Goal: Information Seeking & Learning: Learn about a topic

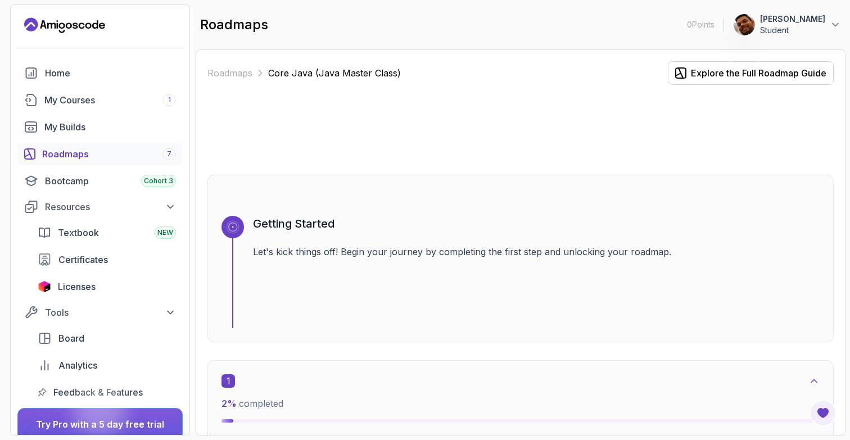
scroll to position [439, 0]
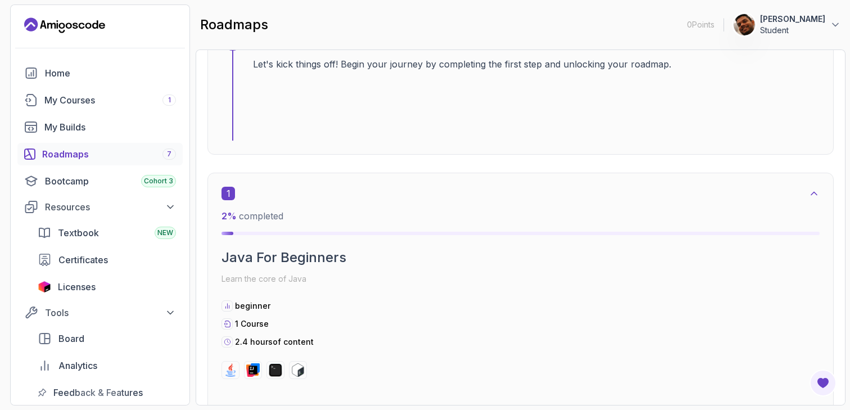
scroll to position [3, 0]
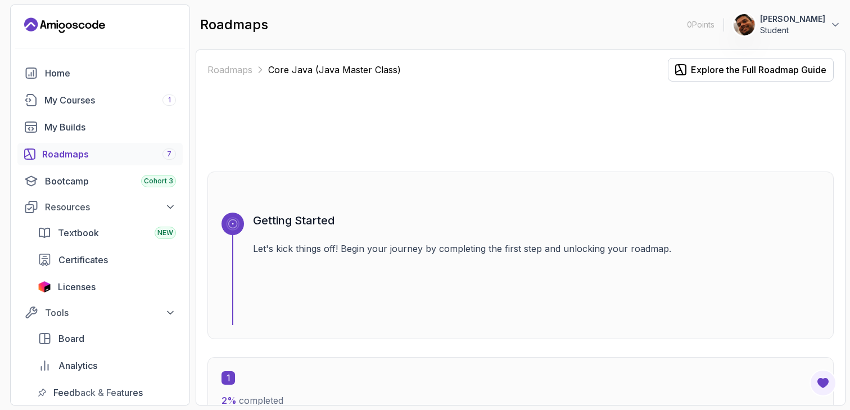
click at [226, 241] on div at bounding box center [233, 269] width 22 height 112
click at [236, 220] on rect at bounding box center [232, 223] width 7 height 7
click at [263, 215] on h3 "Getting Started" at bounding box center [536, 221] width 567 height 16
click at [230, 224] on icon at bounding box center [232, 223] width 9 height 9
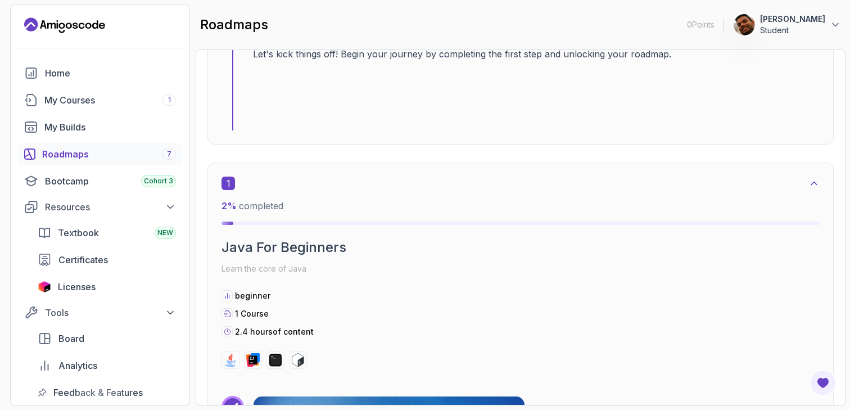
click at [314, 217] on div "2 % completed" at bounding box center [521, 212] width 598 height 26
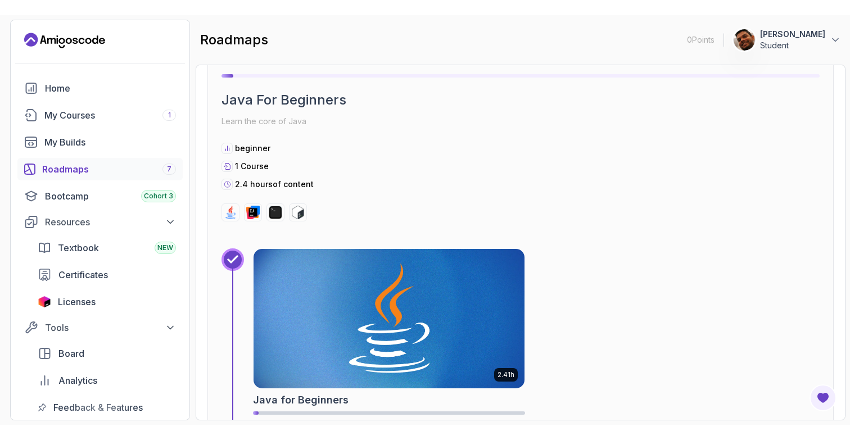
scroll to position [418, 0]
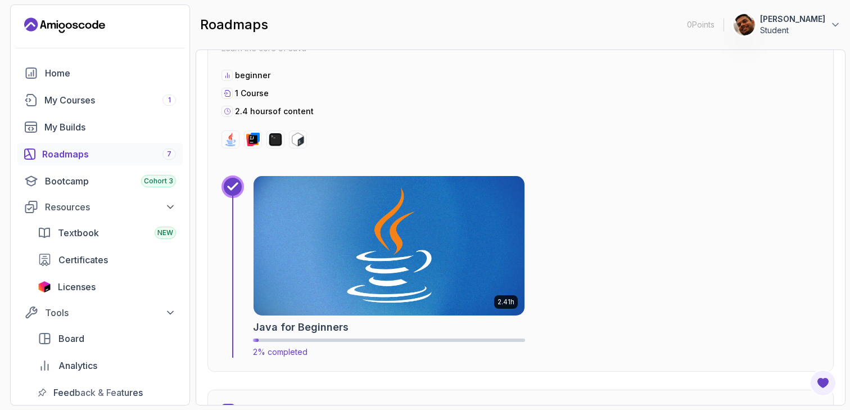
click at [345, 238] on img at bounding box center [389, 246] width 284 height 146
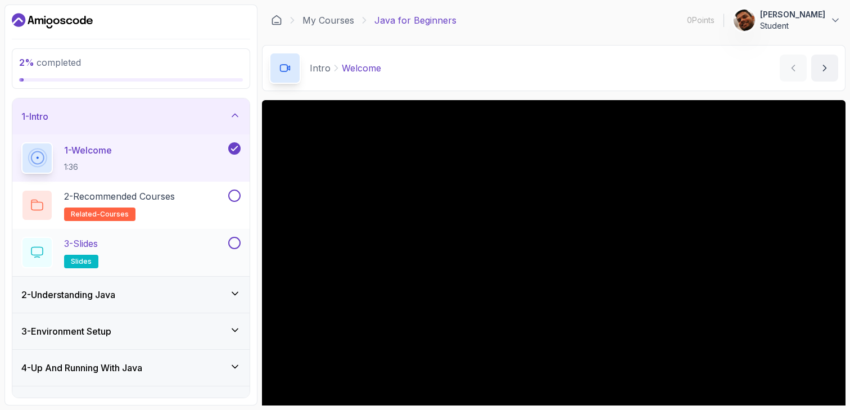
click at [207, 247] on div "3 - Slides slides" at bounding box center [123, 252] width 205 height 31
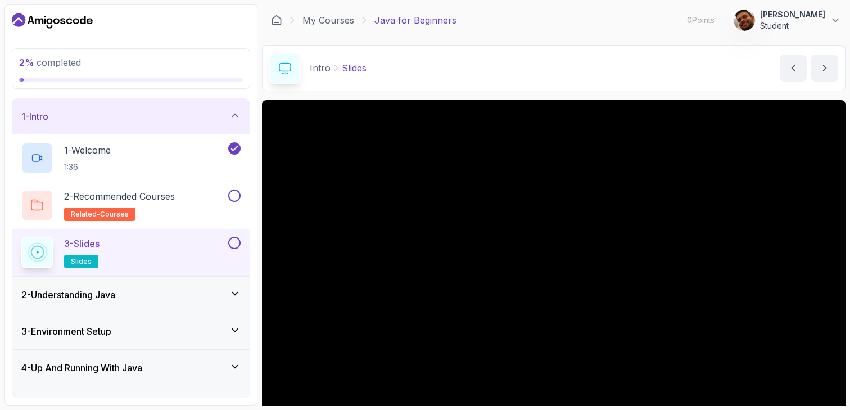
click at [193, 293] on div "2 - Understanding Java" at bounding box center [130, 294] width 219 height 13
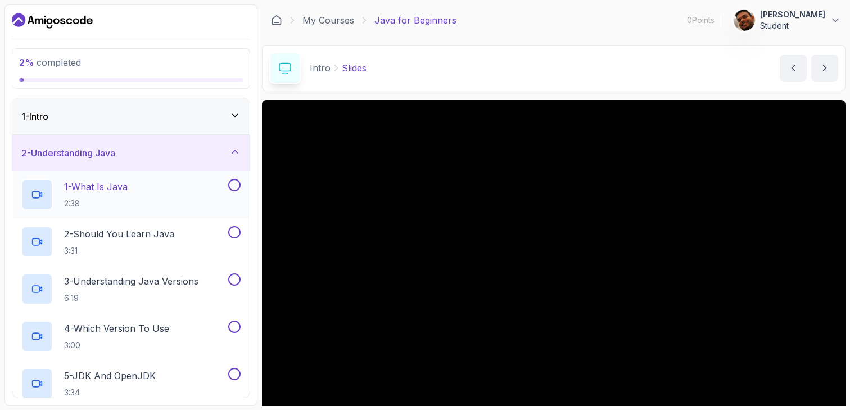
click at [178, 193] on div "1 - What Is Java 2:38" at bounding box center [123, 194] width 205 height 31
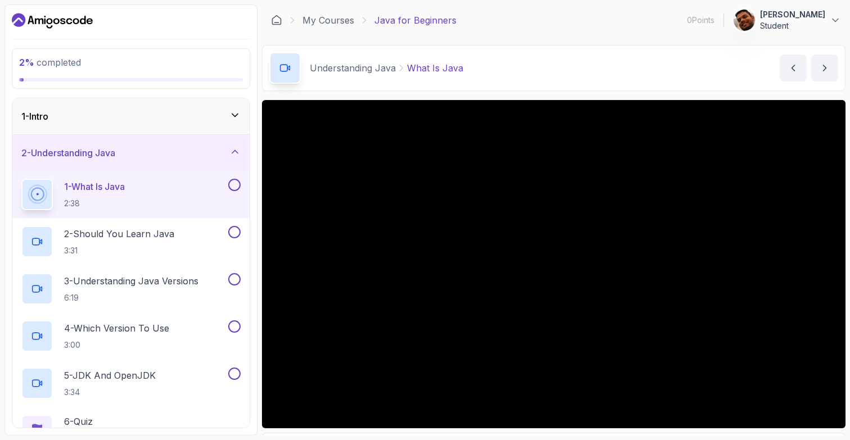
click at [685, 62] on div "Understanding Java What Is Java What Is Java by nelson" at bounding box center [554, 68] width 584 height 46
click at [527, 31] on div "My Courses Java for Beginners 0 Points 1 Gayan Kalinga Student" at bounding box center [554, 19] width 584 height 31
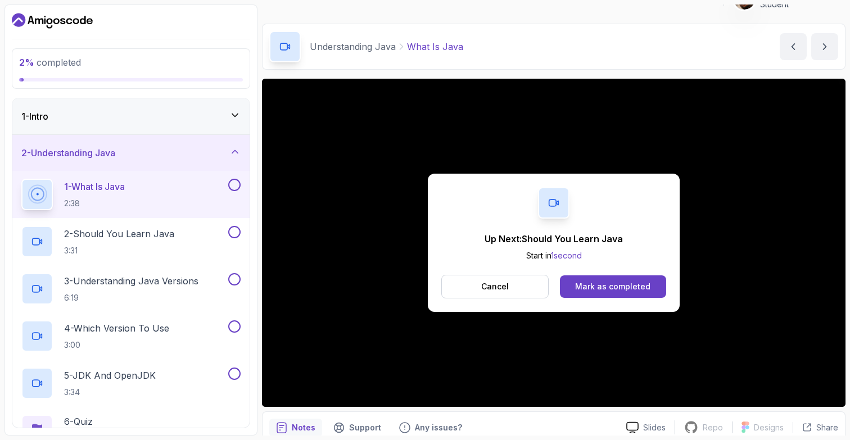
scroll to position [29, 0]
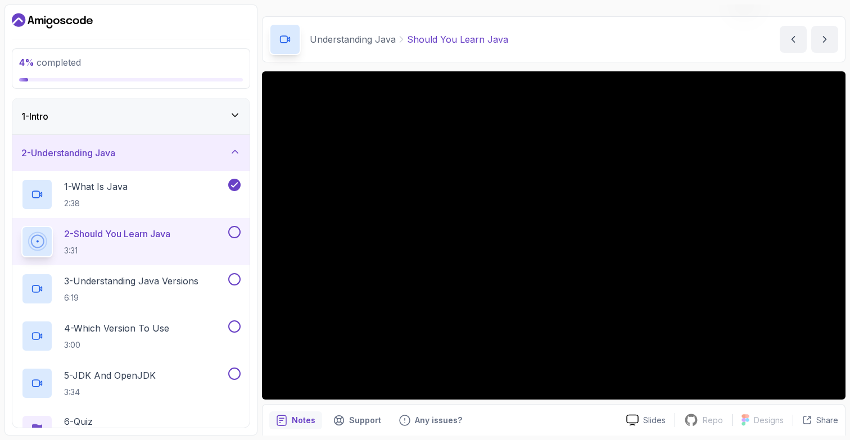
click at [576, 415] on div "Notes Support Any issues?" at bounding box center [443, 421] width 348 height 18
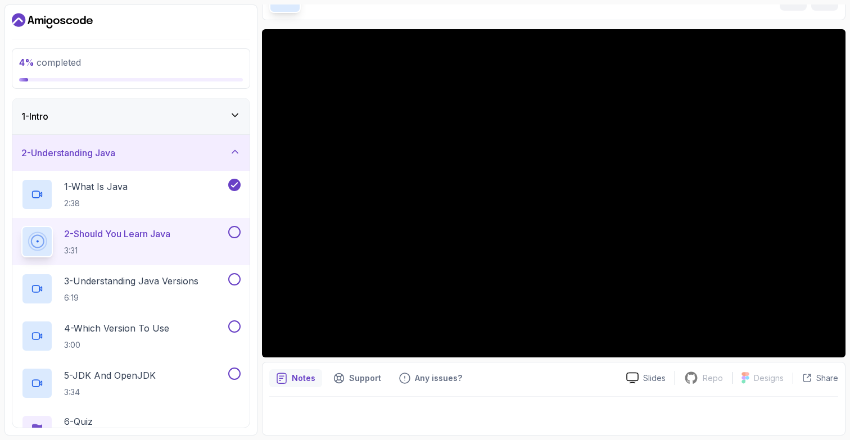
scroll to position [64, 0]
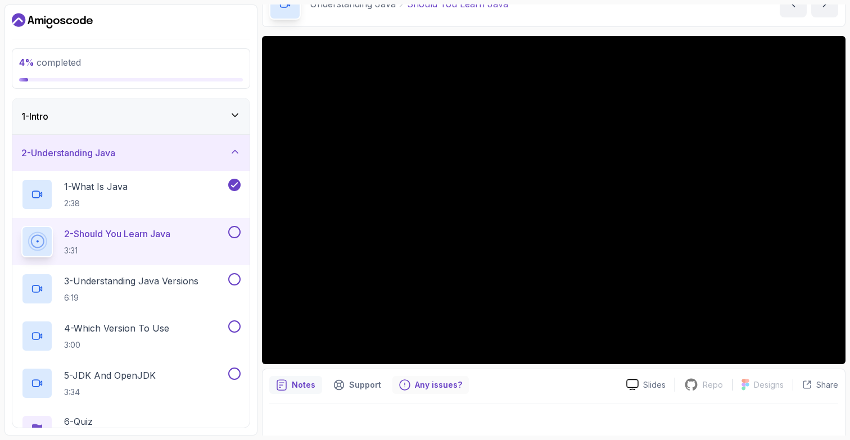
click at [426, 389] on p "Any issues?" at bounding box center [438, 385] width 47 height 11
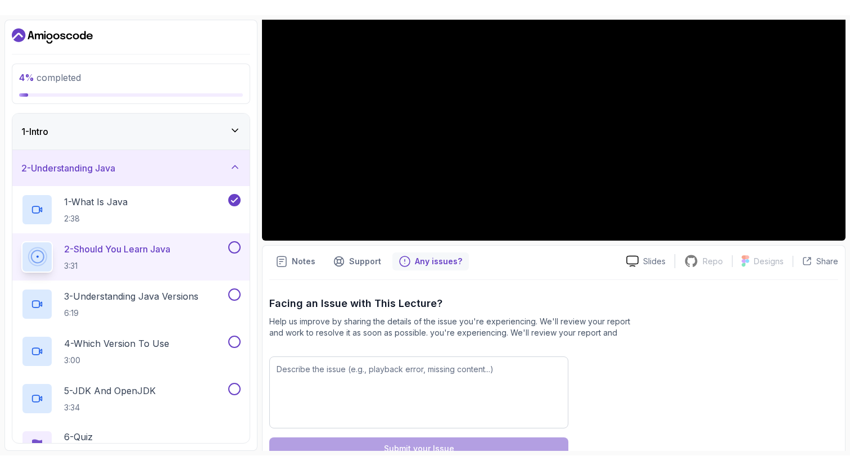
scroll to position [0, 0]
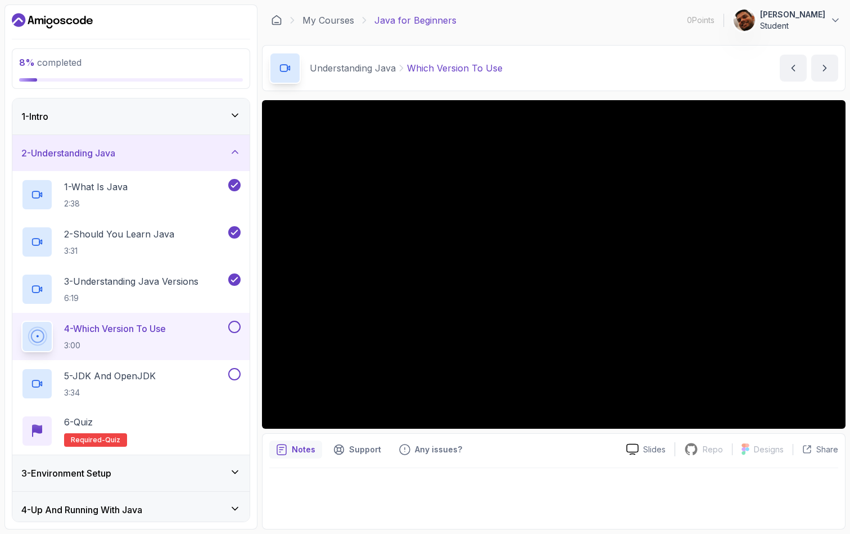
click at [543, 440] on div "Notes Support Any issues?" at bounding box center [443, 449] width 348 height 18
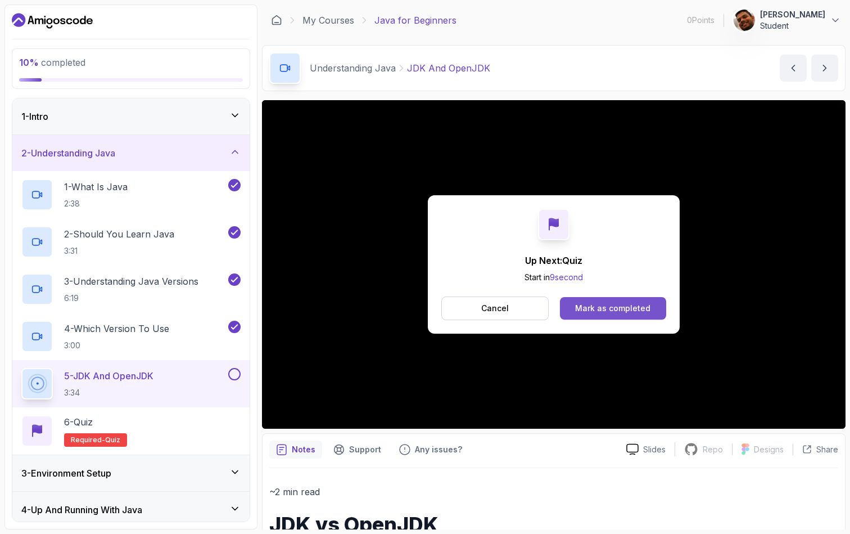
click at [639, 314] on button "Mark as completed" at bounding box center [613, 308] width 106 height 22
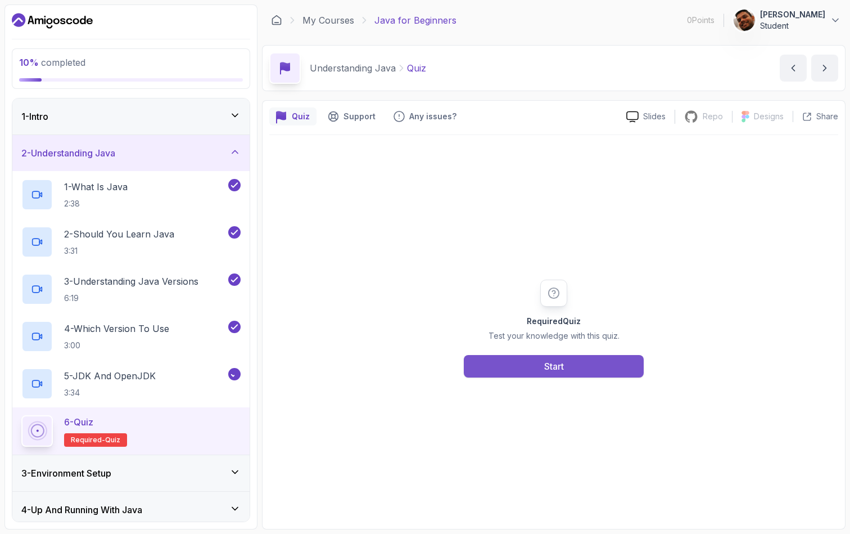
click at [548, 369] on div "Start" at bounding box center [554, 365] width 20 height 13
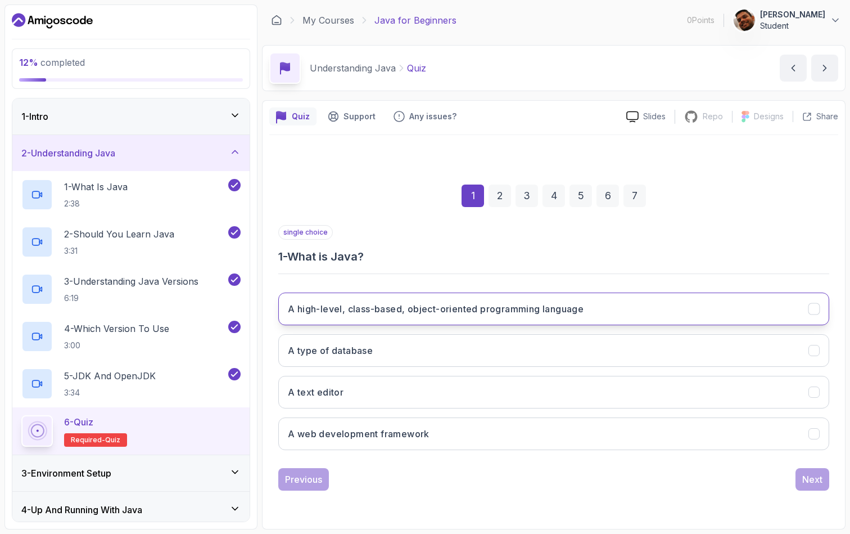
click at [496, 310] on h3 "A high-level, class-based, object-oriented programming language" at bounding box center [436, 308] width 296 height 13
click at [823, 440] on button "Next" at bounding box center [813, 479] width 34 height 22
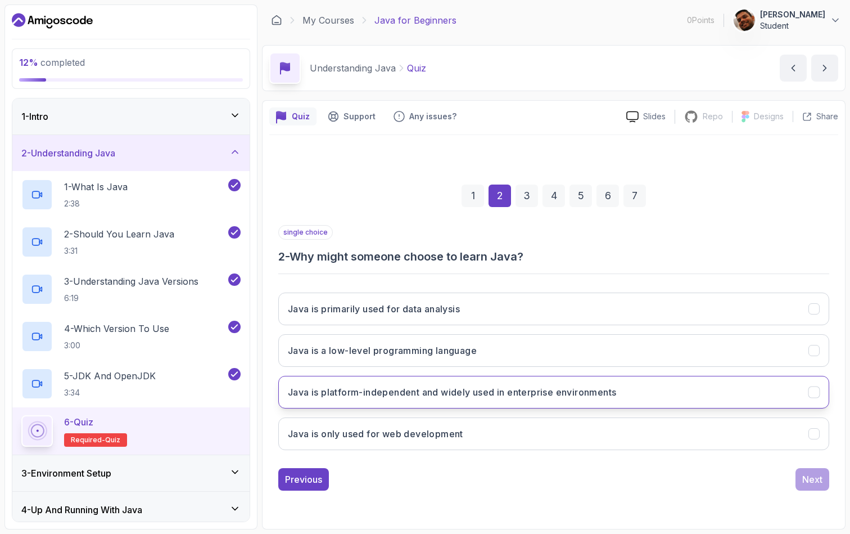
click at [622, 395] on button "Java is platform-independent and widely used in enterprise environments" at bounding box center [553, 392] width 551 height 33
click at [815, 440] on div "Next" at bounding box center [812, 478] width 20 height 13
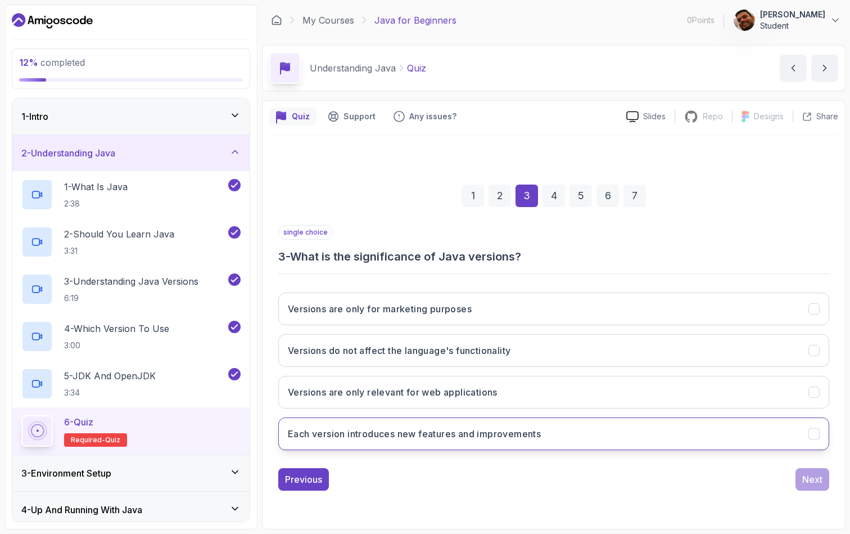
click at [631, 440] on button "Each version introduces new features and improvements" at bounding box center [553, 433] width 551 height 33
click at [802, 440] on div "Next" at bounding box center [812, 478] width 20 height 13
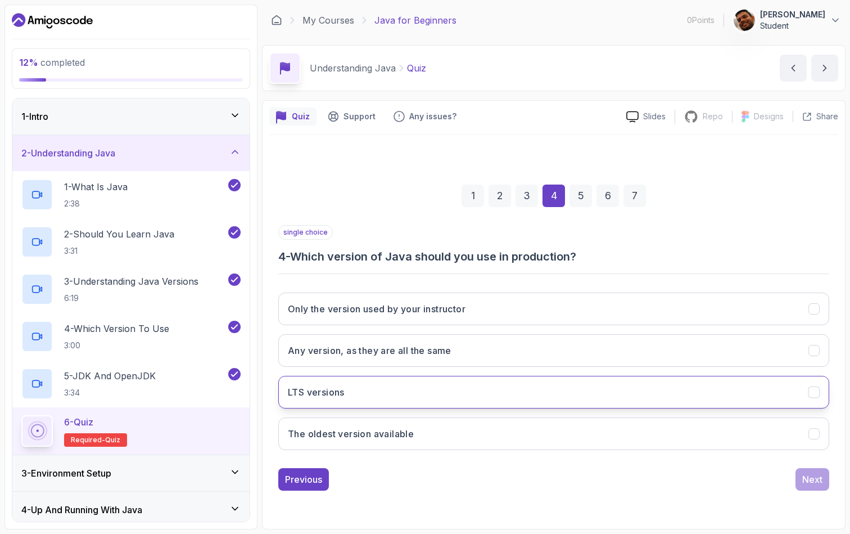
click at [508, 399] on button "LTS versions" at bounding box center [553, 392] width 551 height 33
click at [832, 440] on div "1 2 3 4 5 6 7 single choice 4 - Which version of Java should you use in product…" at bounding box center [553, 328] width 569 height 342
click at [810, 440] on div "Next" at bounding box center [812, 478] width 20 height 13
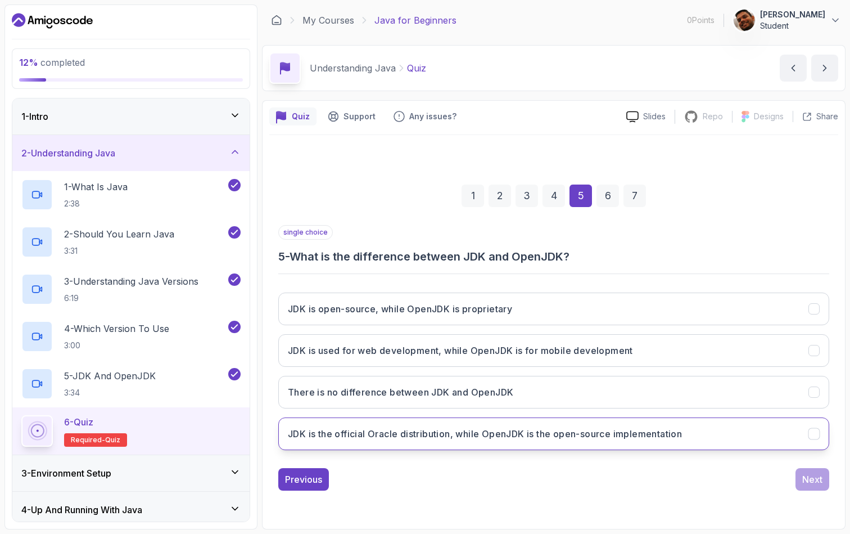
click at [563, 432] on h3 "JDK is the official Oracle distribution, while OpenJDK is the open-source imple…" at bounding box center [485, 433] width 394 height 13
click at [819, 440] on div "Next" at bounding box center [812, 478] width 20 height 13
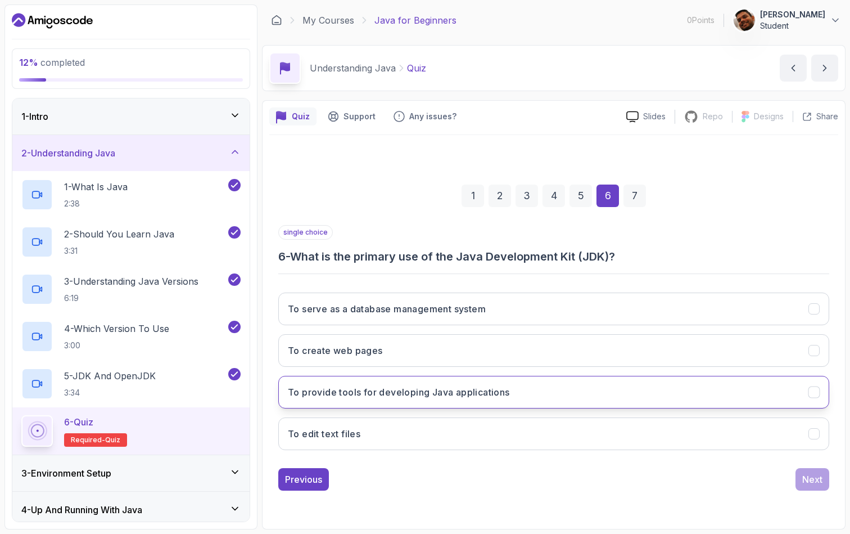
click at [564, 394] on button "To provide tools for developing Java applications" at bounding box center [553, 392] width 551 height 33
click at [815, 440] on div "Next" at bounding box center [812, 478] width 20 height 13
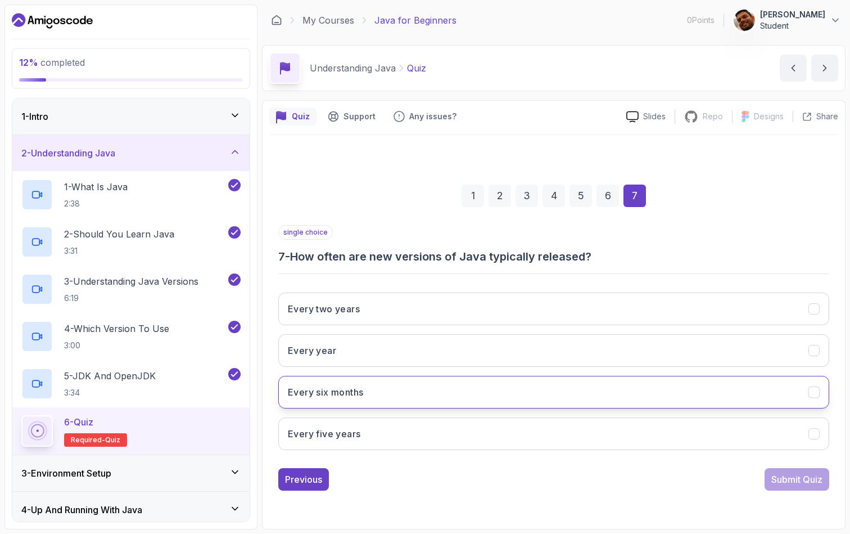
click at [439, 395] on button "Every six months" at bounding box center [553, 392] width 551 height 33
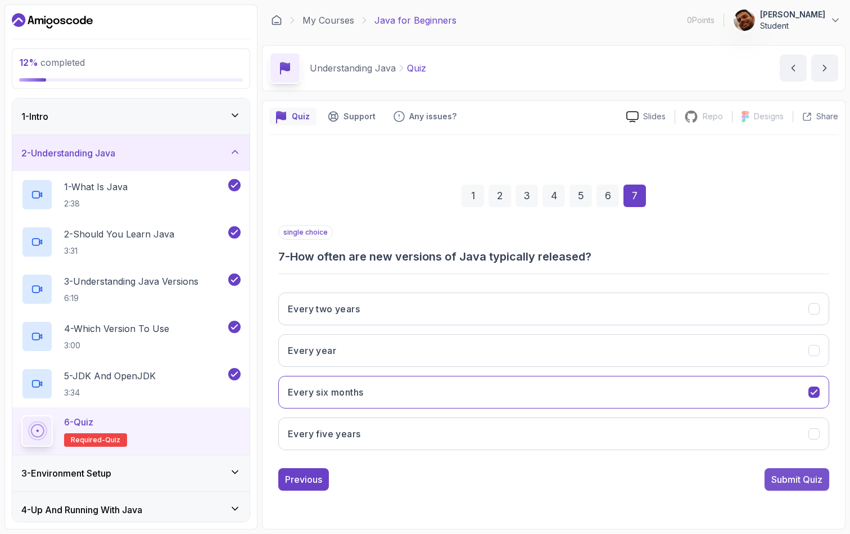
click at [792, 440] on div "Submit Quiz" at bounding box center [796, 478] width 51 height 13
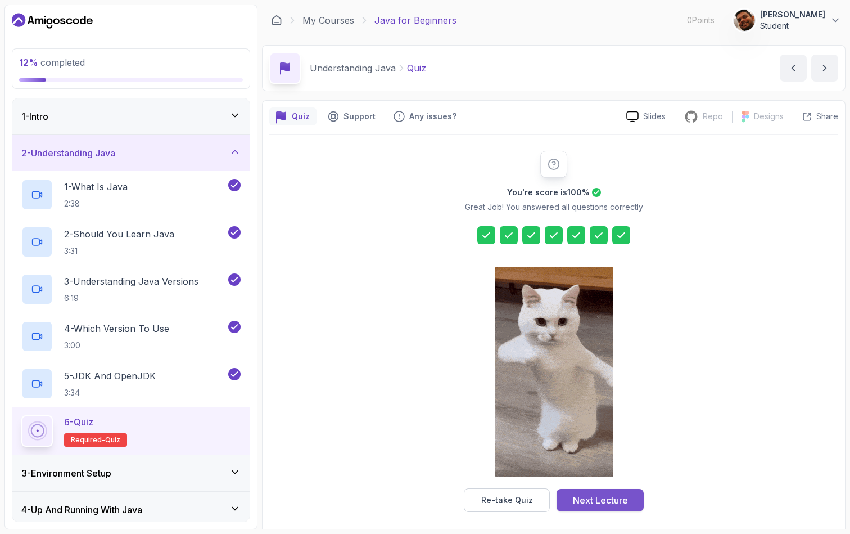
click at [598, 440] on div "Next Lecture" at bounding box center [600, 499] width 55 height 13
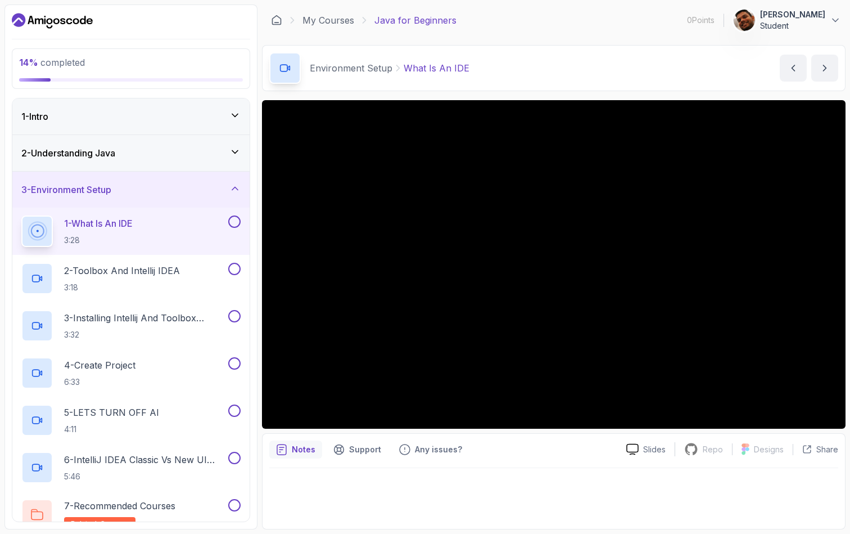
click at [518, 440] on div at bounding box center [553, 495] width 569 height 54
click at [534, 440] on div "Notes Support Any issues? Slides Repo Repository not available Designs Design n…" at bounding box center [554, 481] width 584 height 96
click at [513, 440] on div at bounding box center [553, 495] width 569 height 54
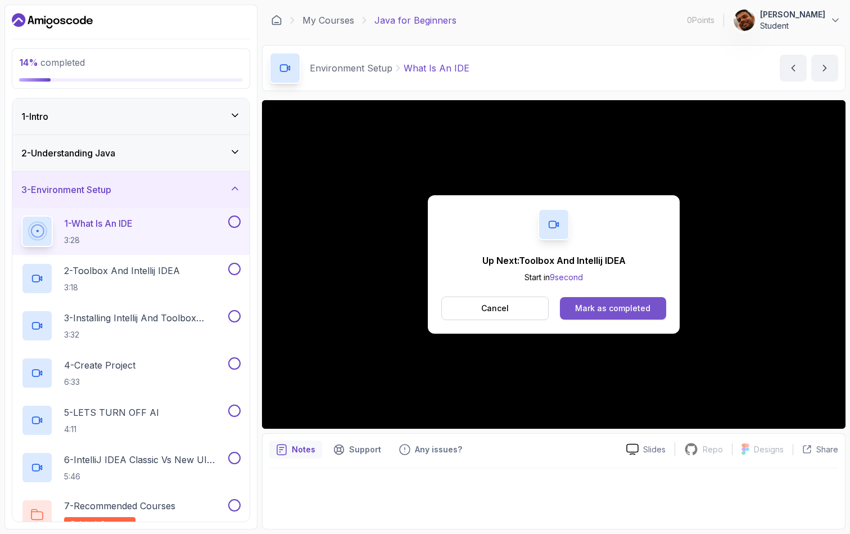
click at [627, 313] on div "Mark as completed" at bounding box center [612, 307] width 75 height 11
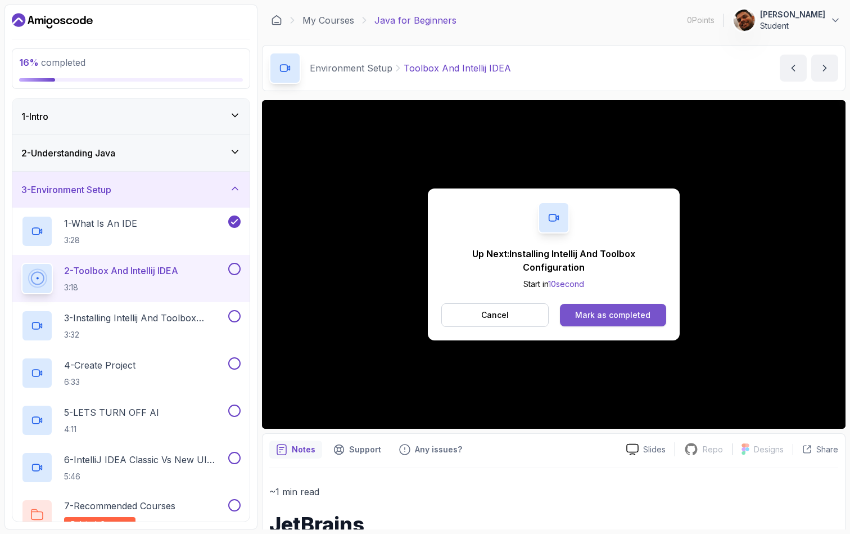
click at [622, 320] on div "Mark as completed" at bounding box center [612, 314] width 75 height 11
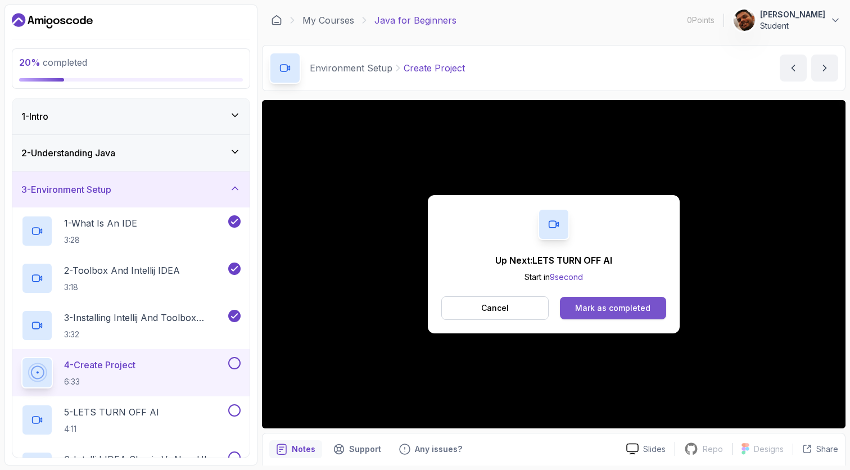
click at [605, 309] on div "Mark as completed" at bounding box center [612, 307] width 75 height 11
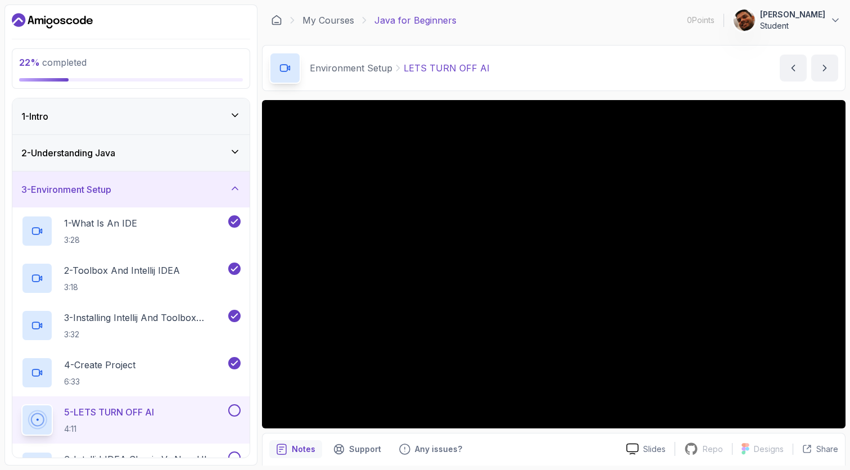
click at [525, 440] on div "Notes Support Any issues?" at bounding box center [443, 449] width 348 height 18
click at [463, 71] on p "LETS TURN OFF AI" at bounding box center [447, 67] width 86 height 13
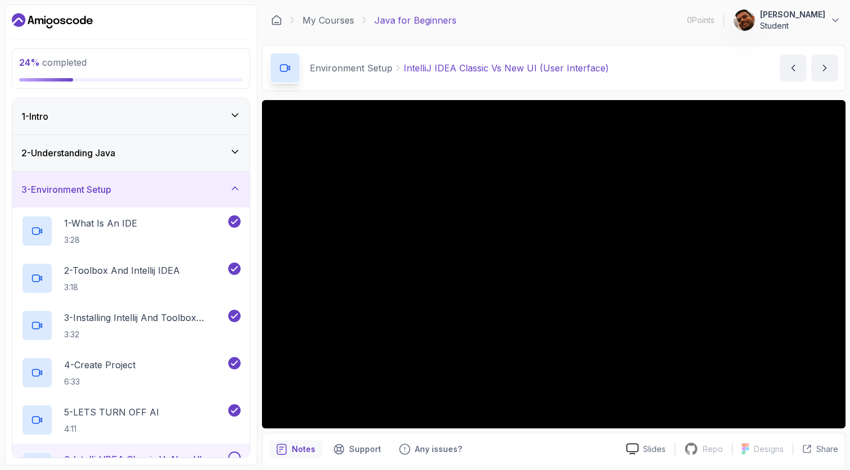
click at [503, 440] on div "Notes Support Any issues?" at bounding box center [443, 449] width 348 height 18
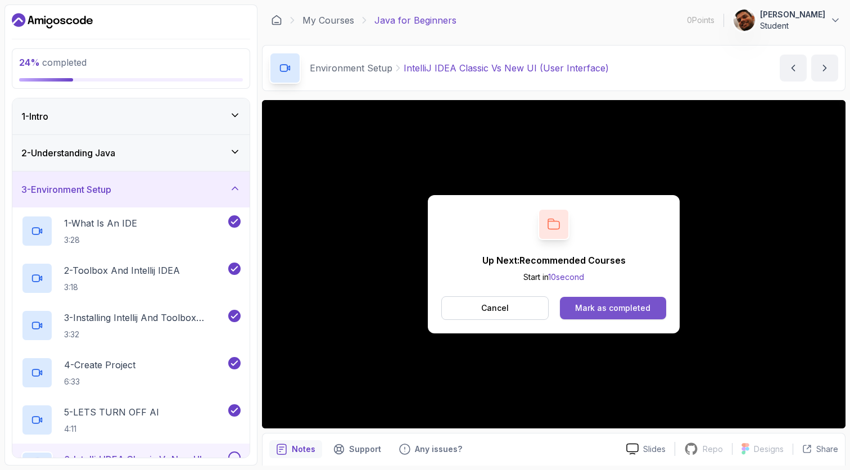
click at [607, 305] on div "Mark as completed" at bounding box center [612, 307] width 75 height 11
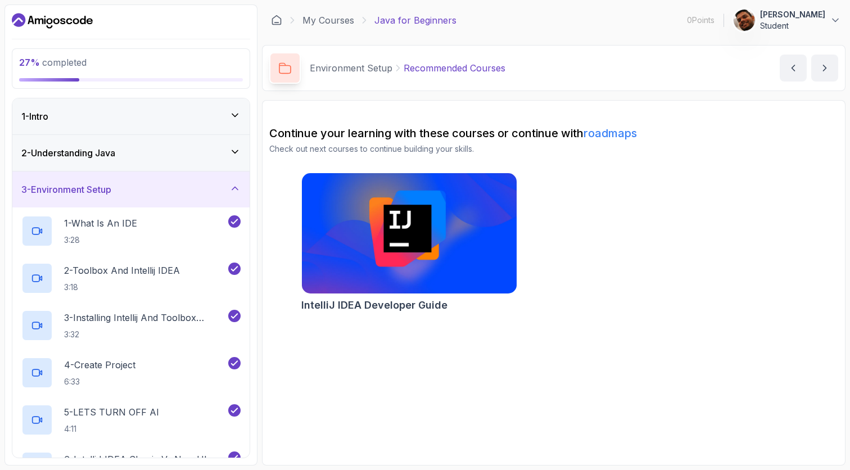
click at [433, 252] on img at bounding box center [408, 233] width 225 height 127
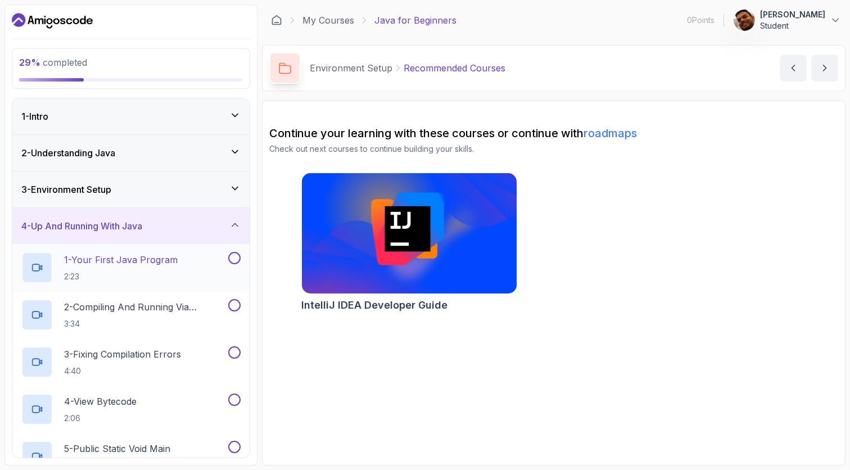
click at [118, 268] on h2 "1 - Your First Java Program 2:23" at bounding box center [121, 267] width 114 height 29
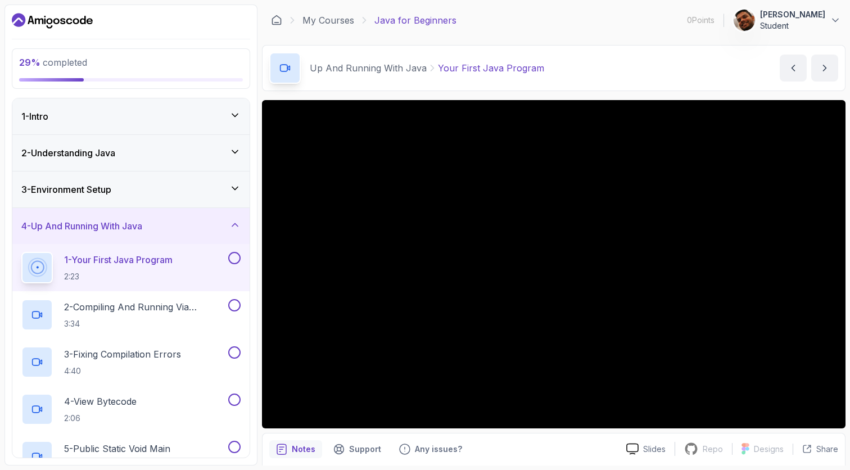
click at [529, 440] on div "Notes Support Any issues?" at bounding box center [443, 449] width 348 height 18
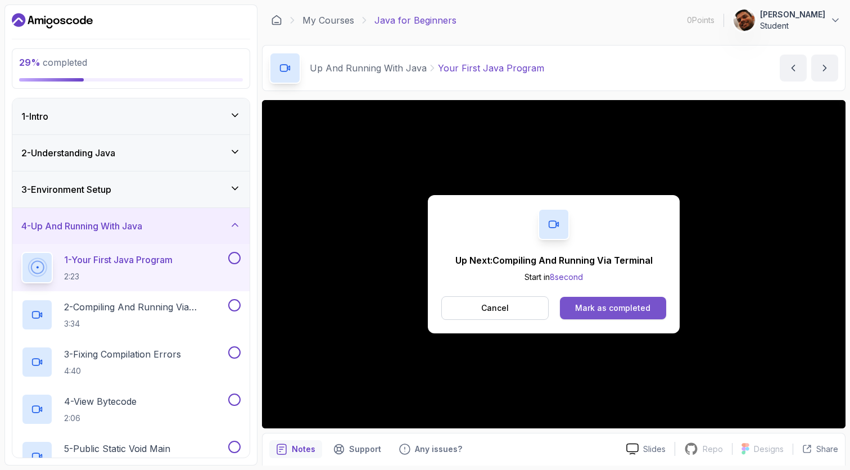
click at [641, 299] on button "Mark as completed" at bounding box center [613, 308] width 106 height 22
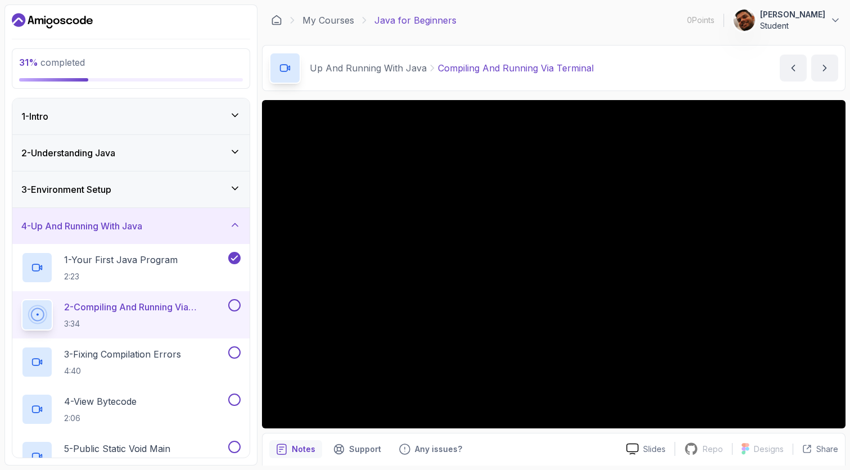
click at [516, 440] on div "Notes Support Any issues?" at bounding box center [443, 449] width 348 height 18
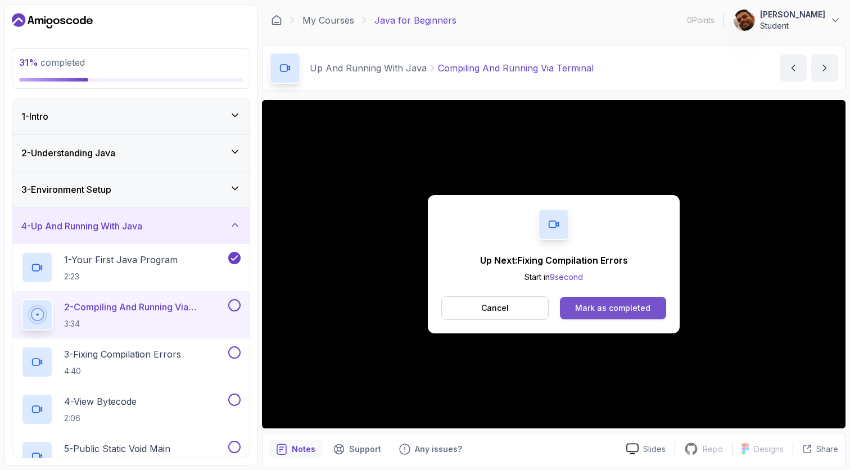
click at [615, 311] on div "Mark as completed" at bounding box center [612, 307] width 75 height 11
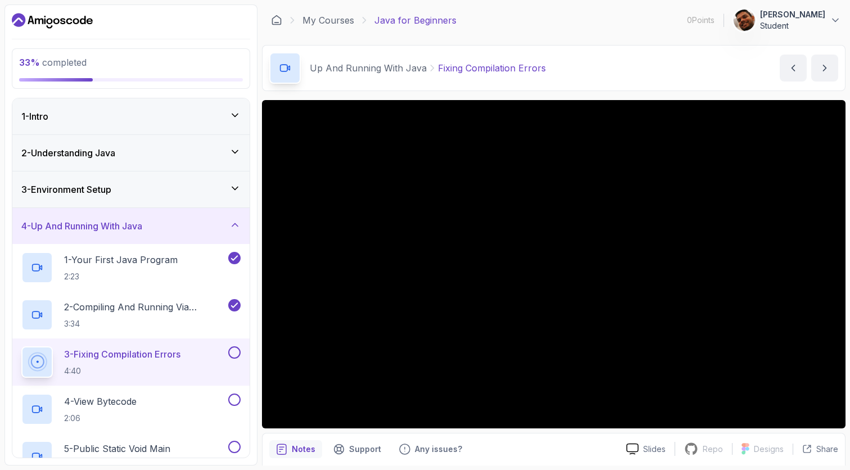
click at [525, 440] on div "Notes Support Any issues?" at bounding box center [443, 449] width 348 height 18
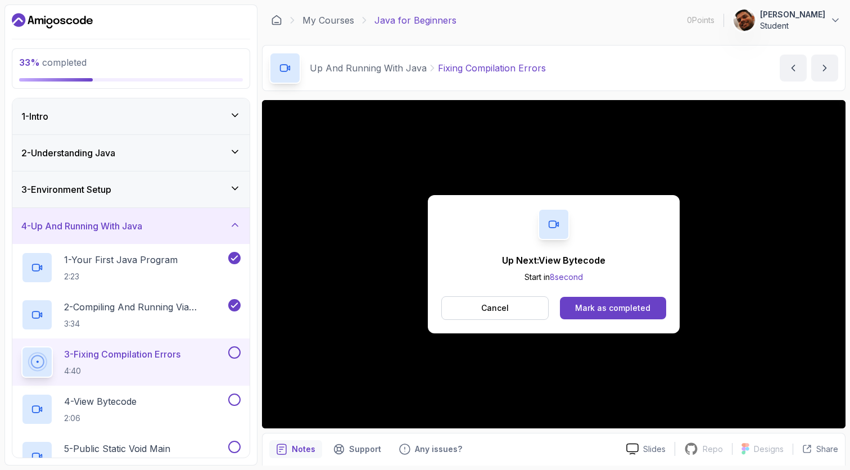
click at [619, 320] on div "Up Next: View Bytecode Start in 8 second Cancel Mark as completed" at bounding box center [554, 264] width 252 height 138
click at [618, 312] on div "Mark as completed" at bounding box center [612, 307] width 75 height 11
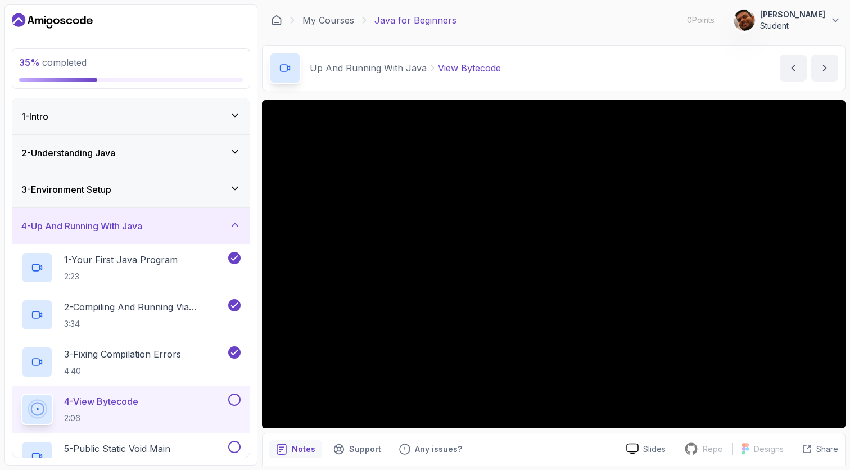
click at [557, 49] on div "Up And Running With Java View Bytecode View Bytecode by nelson" at bounding box center [554, 68] width 584 height 46
click at [631, 66] on div "Up And Running With Java View Bytecode View Bytecode by nelson" at bounding box center [554, 68] width 584 height 46
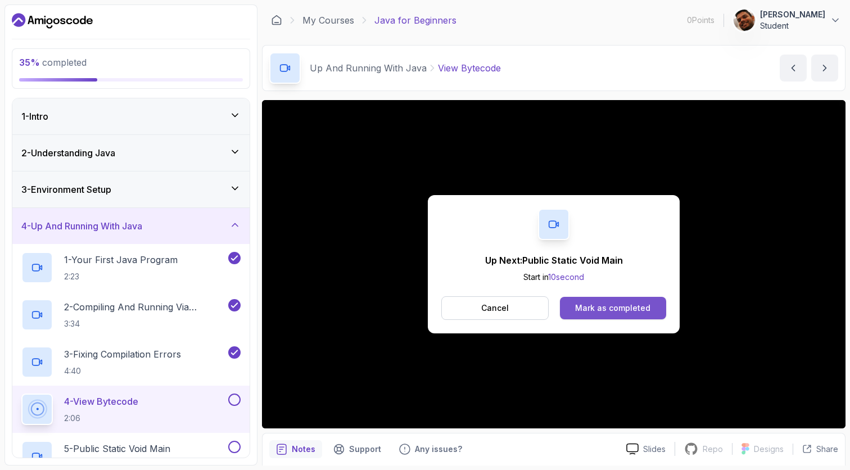
click at [594, 311] on div "Mark as completed" at bounding box center [612, 307] width 75 height 11
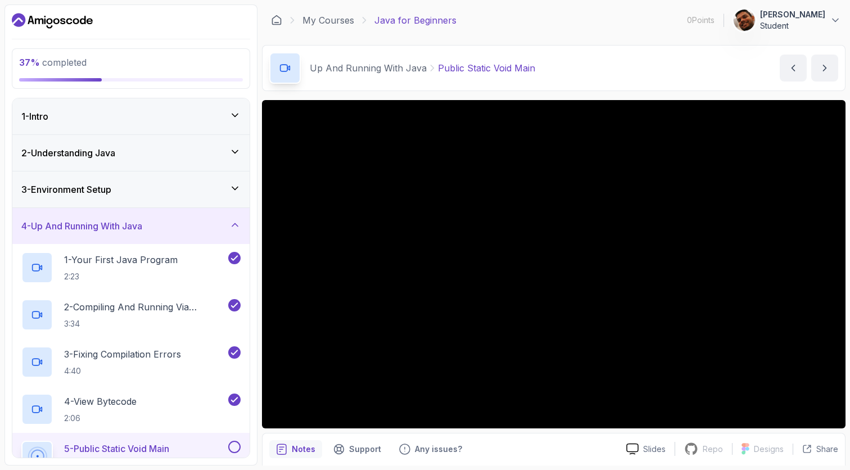
click at [529, 440] on div "Notes Support Any issues?" at bounding box center [443, 449] width 348 height 18
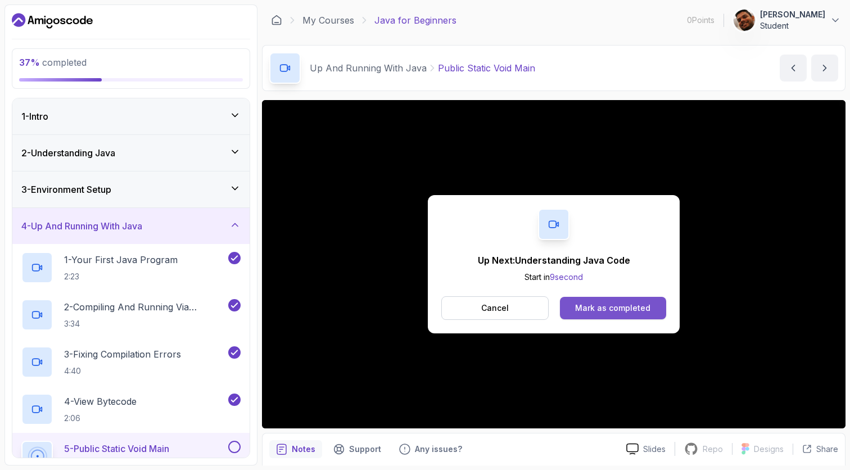
click at [616, 299] on button "Mark as completed" at bounding box center [613, 308] width 106 height 22
click at [612, 311] on div "Mark as completed" at bounding box center [612, 307] width 75 height 11
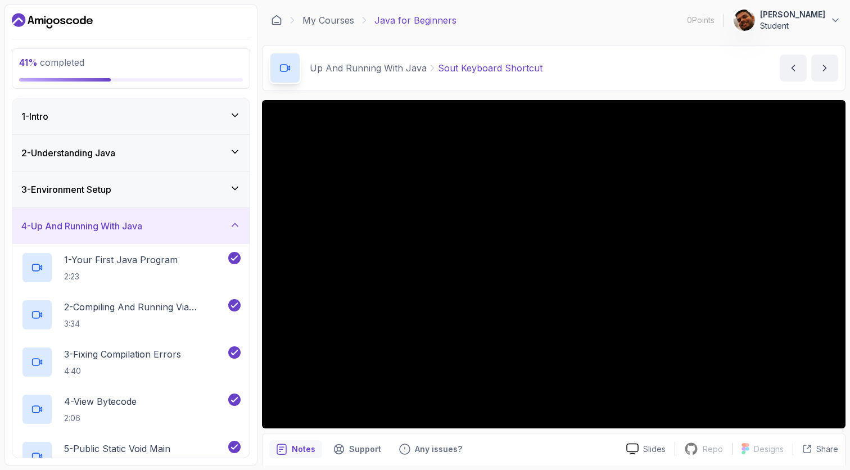
click at [531, 440] on div "Notes Support Any issues?" at bounding box center [443, 449] width 348 height 18
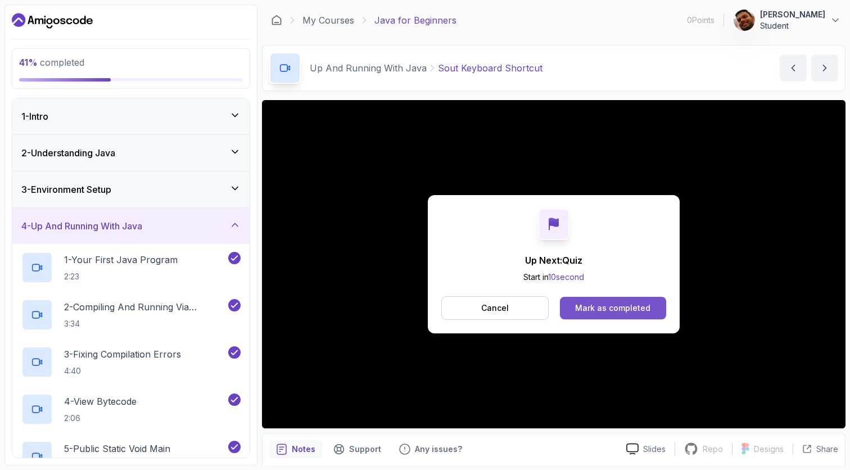
click at [624, 304] on div "Mark as completed" at bounding box center [612, 307] width 75 height 11
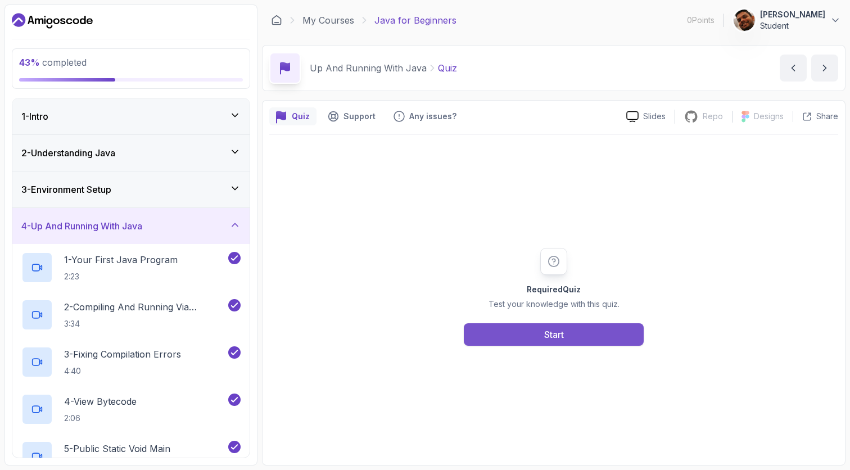
click at [545, 329] on div "Start" at bounding box center [554, 334] width 20 height 13
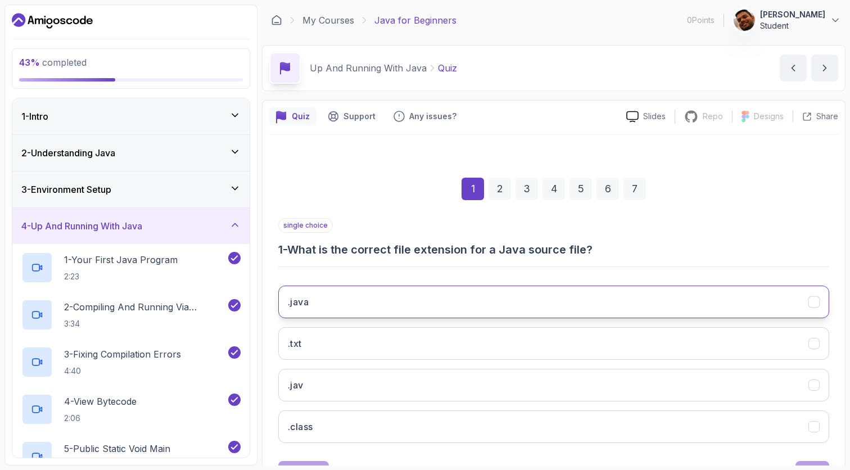
click at [460, 286] on button ".java" at bounding box center [553, 302] width 551 height 33
click at [813, 440] on div "Next" at bounding box center [812, 472] width 20 height 13
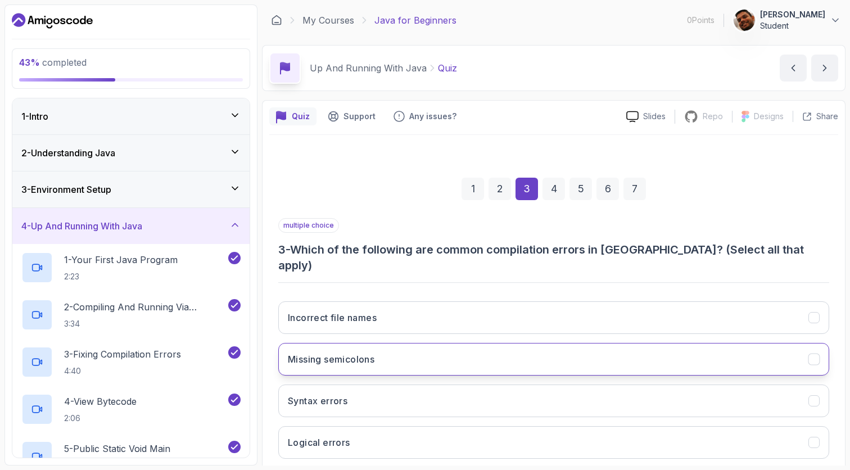
click at [469, 343] on button "Missing semicolons" at bounding box center [553, 359] width 551 height 33
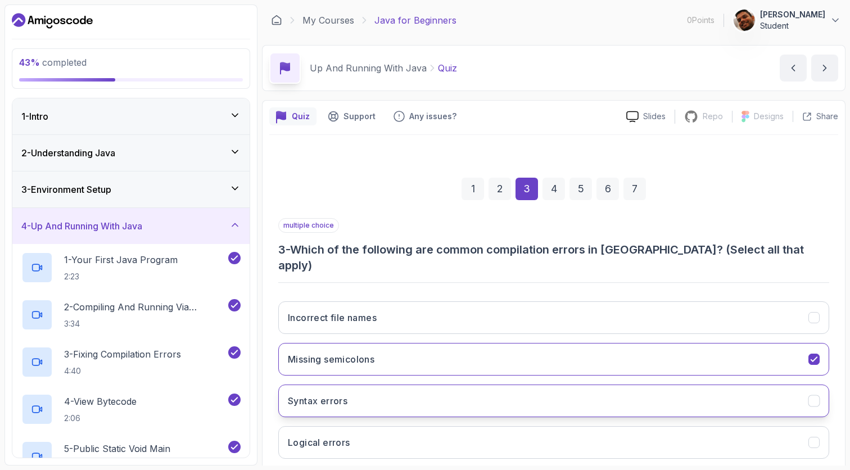
click at [446, 385] on button "Syntax errors" at bounding box center [553, 401] width 551 height 33
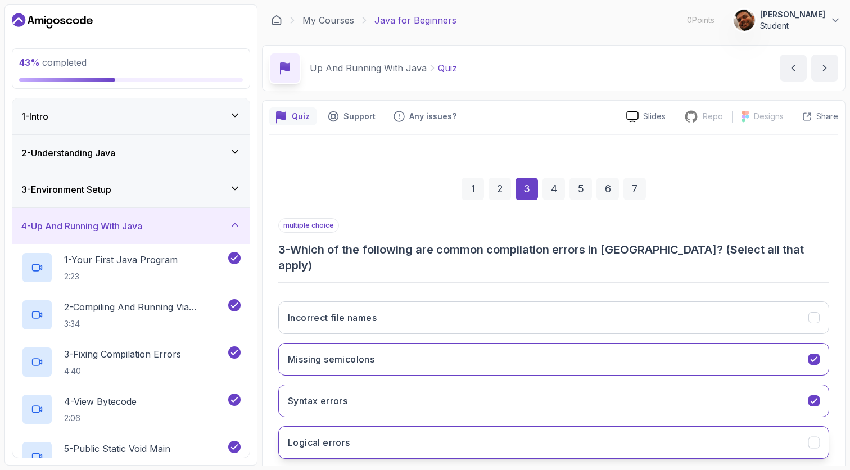
click at [594, 426] on button "Logical errors" at bounding box center [553, 442] width 551 height 33
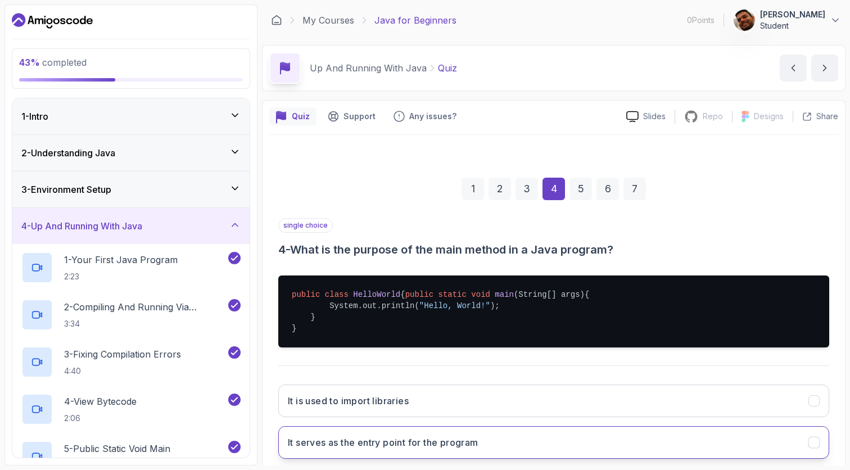
click at [484, 426] on button "It serves as the entry point for the program" at bounding box center [553, 442] width 551 height 33
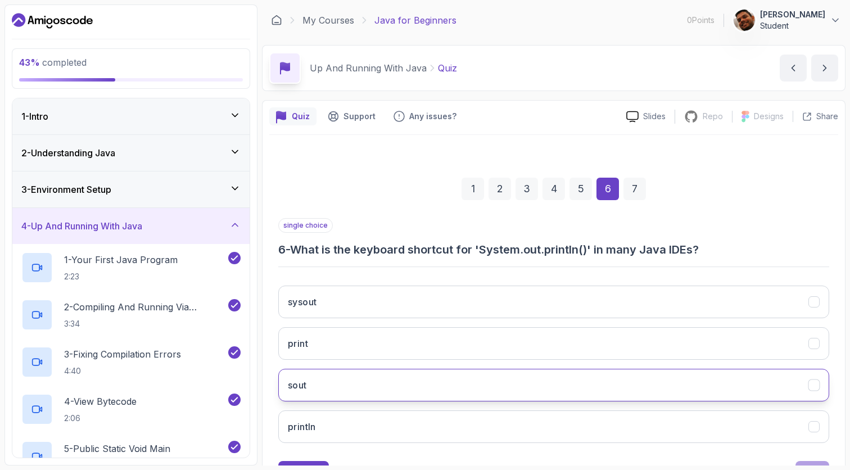
click at [430, 369] on button "sout" at bounding box center [553, 385] width 551 height 33
click at [823, 440] on button "Next" at bounding box center [813, 472] width 34 height 22
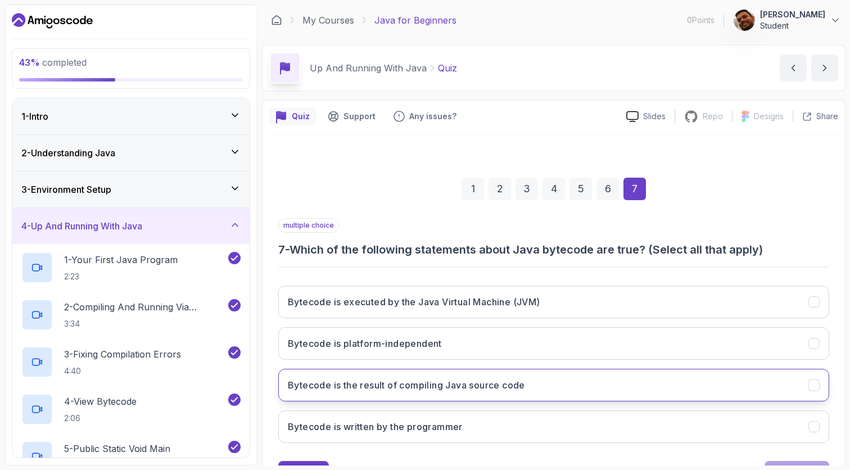
click at [599, 369] on button "Bytecode is the result of compiling Java source code" at bounding box center [553, 385] width 551 height 33
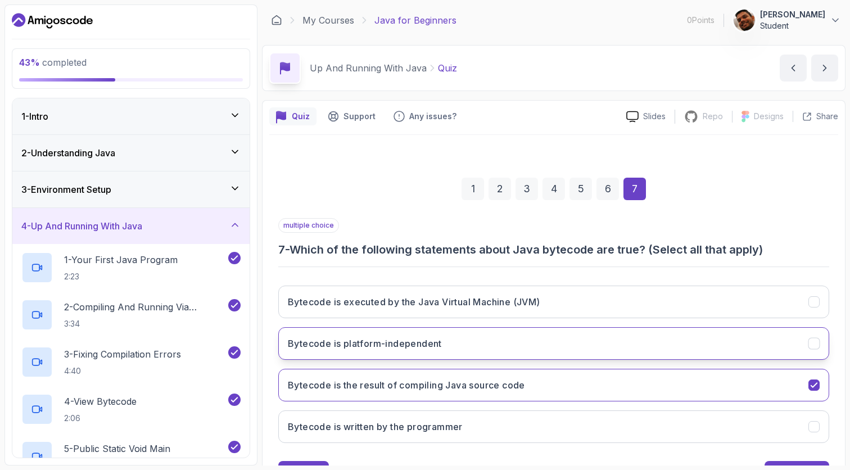
click at [566, 327] on button "Bytecode is platform-independent" at bounding box center [553, 343] width 551 height 33
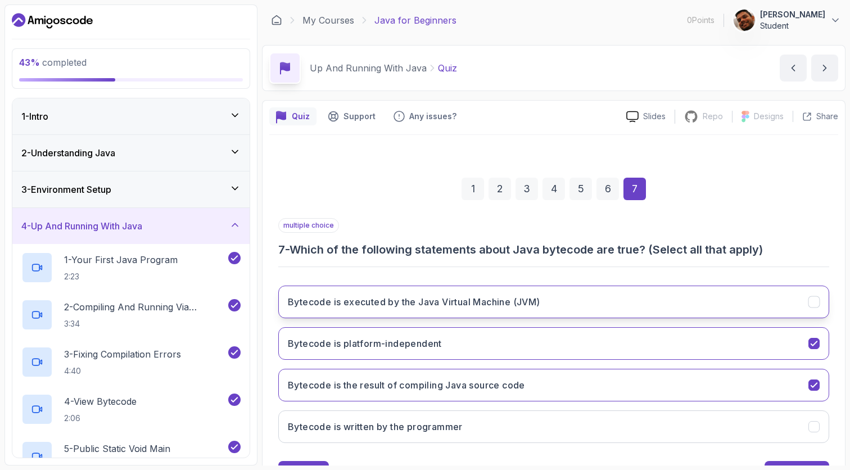
click at [563, 286] on button "Bytecode is executed by the Java Virtual Machine (JVM)" at bounding box center [553, 302] width 551 height 33
click at [809, 440] on div "Submit Quiz" at bounding box center [796, 472] width 51 height 13
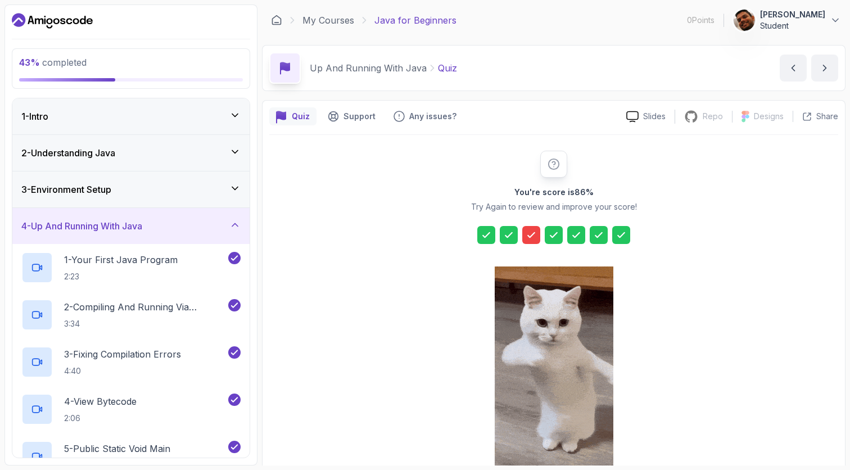
click at [532, 229] on icon at bounding box center [531, 234] width 11 height 11
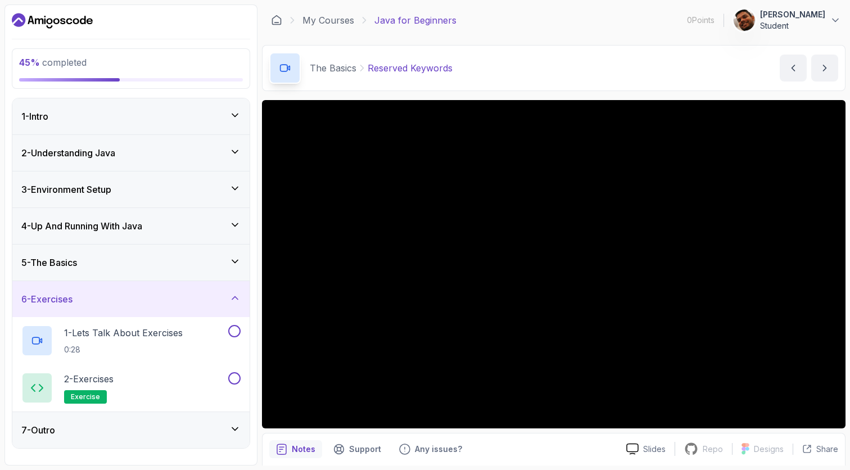
click at [147, 435] on div "7 - Outro" at bounding box center [130, 429] width 219 height 13
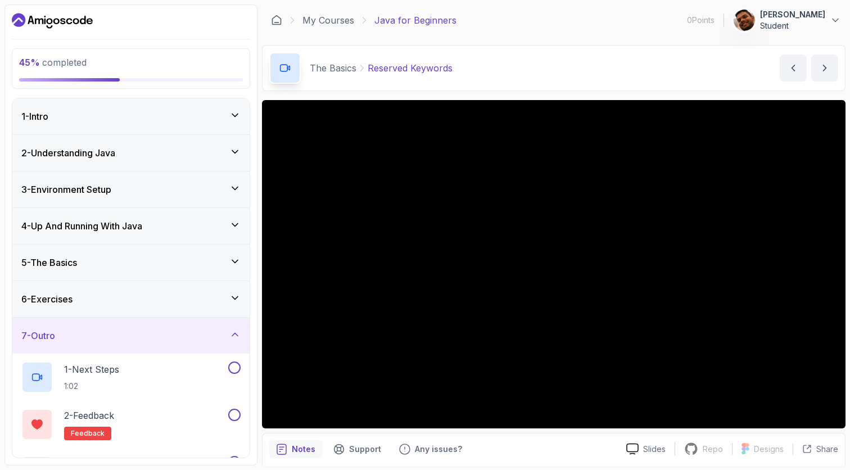
click at [161, 295] on div "6 - Exercises" at bounding box center [130, 298] width 219 height 13
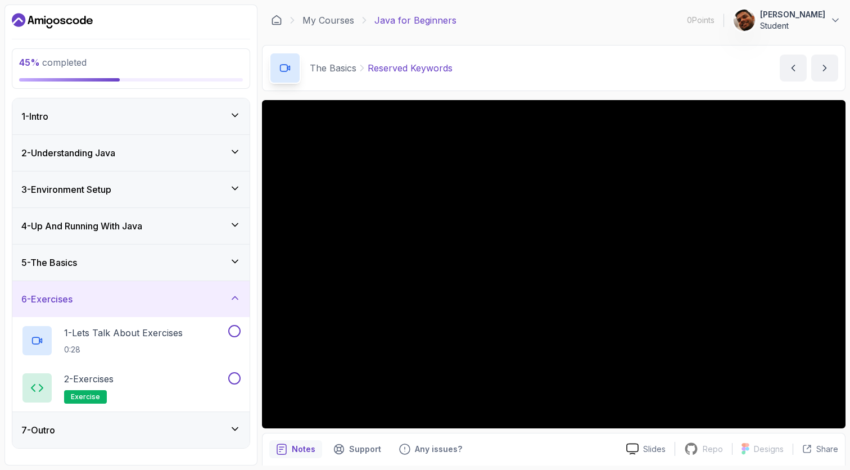
click at [155, 270] on div "5 - The Basics" at bounding box center [130, 263] width 237 height 36
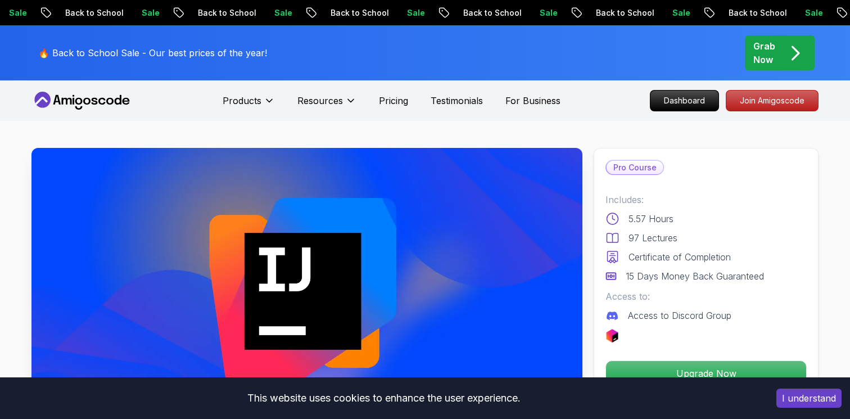
click at [775, 49] on p "Grab Now" at bounding box center [764, 52] width 22 height 27
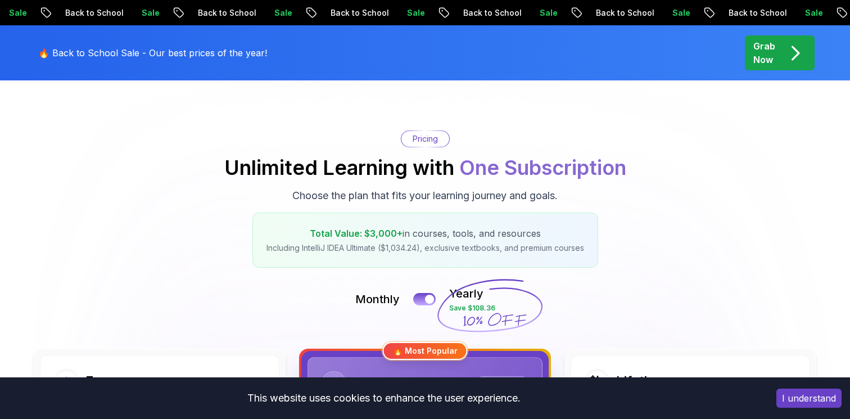
scroll to position [178, 0]
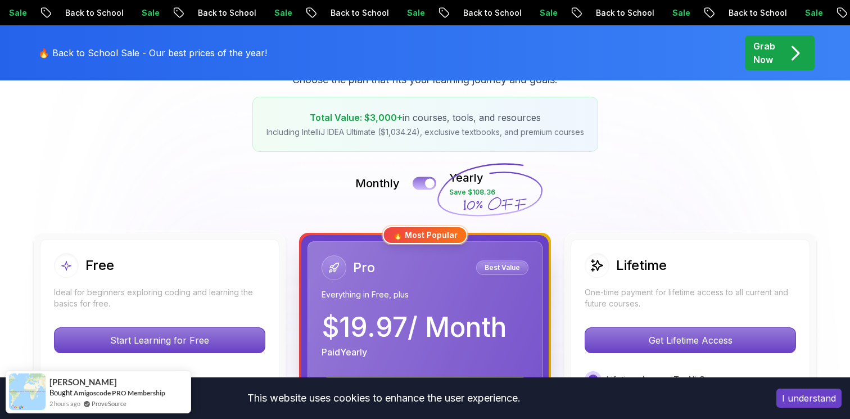
click at [429, 179] on div at bounding box center [430, 184] width 10 height 10
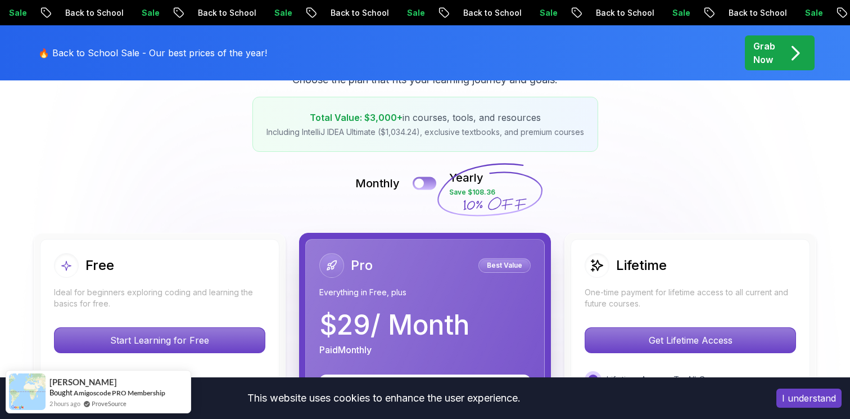
click at [428, 177] on button at bounding box center [425, 183] width 24 height 13
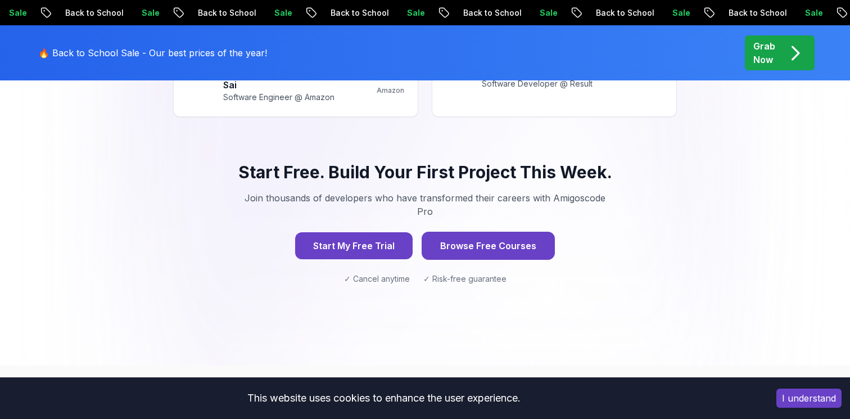
scroll to position [870, 0]
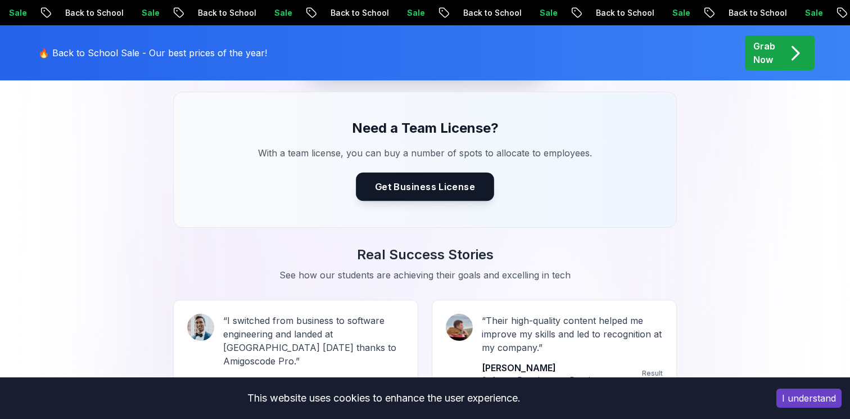
click at [441, 191] on button "Get Business License" at bounding box center [425, 187] width 138 height 28
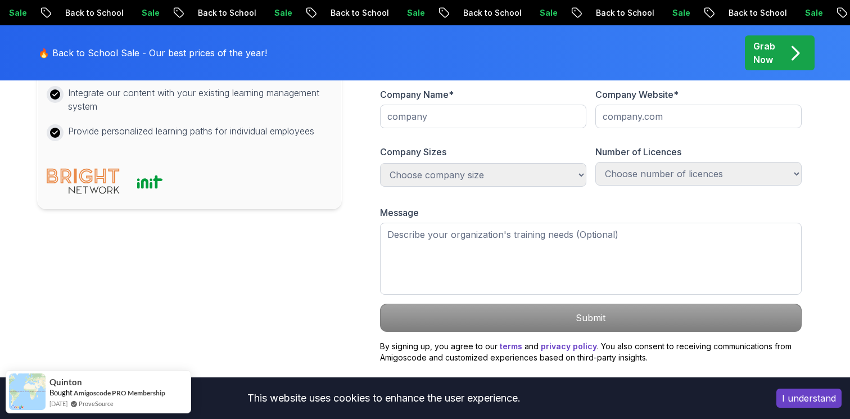
scroll to position [460, 0]
